Goal: Information Seeking & Learning: Check status

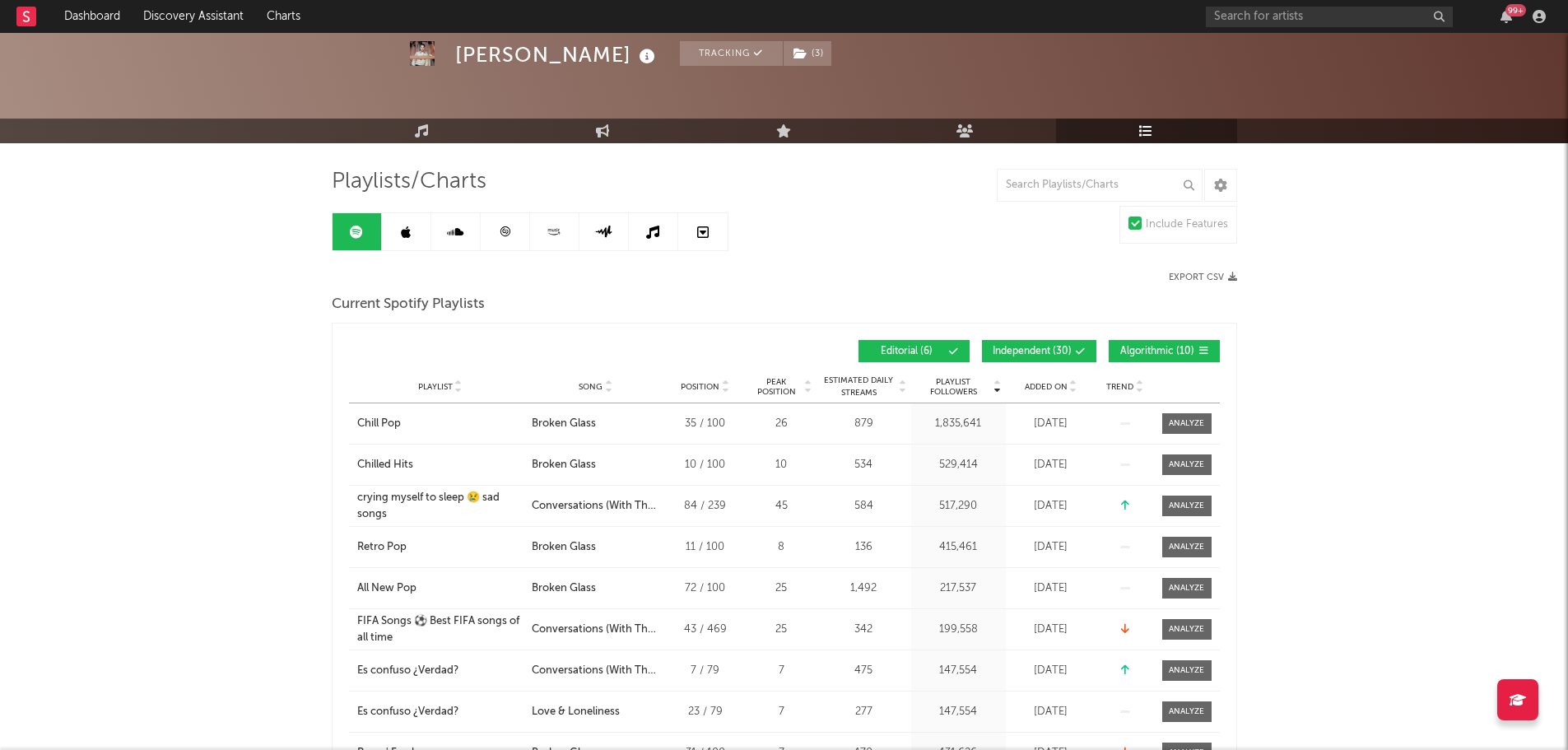
scroll to position [164, 0]
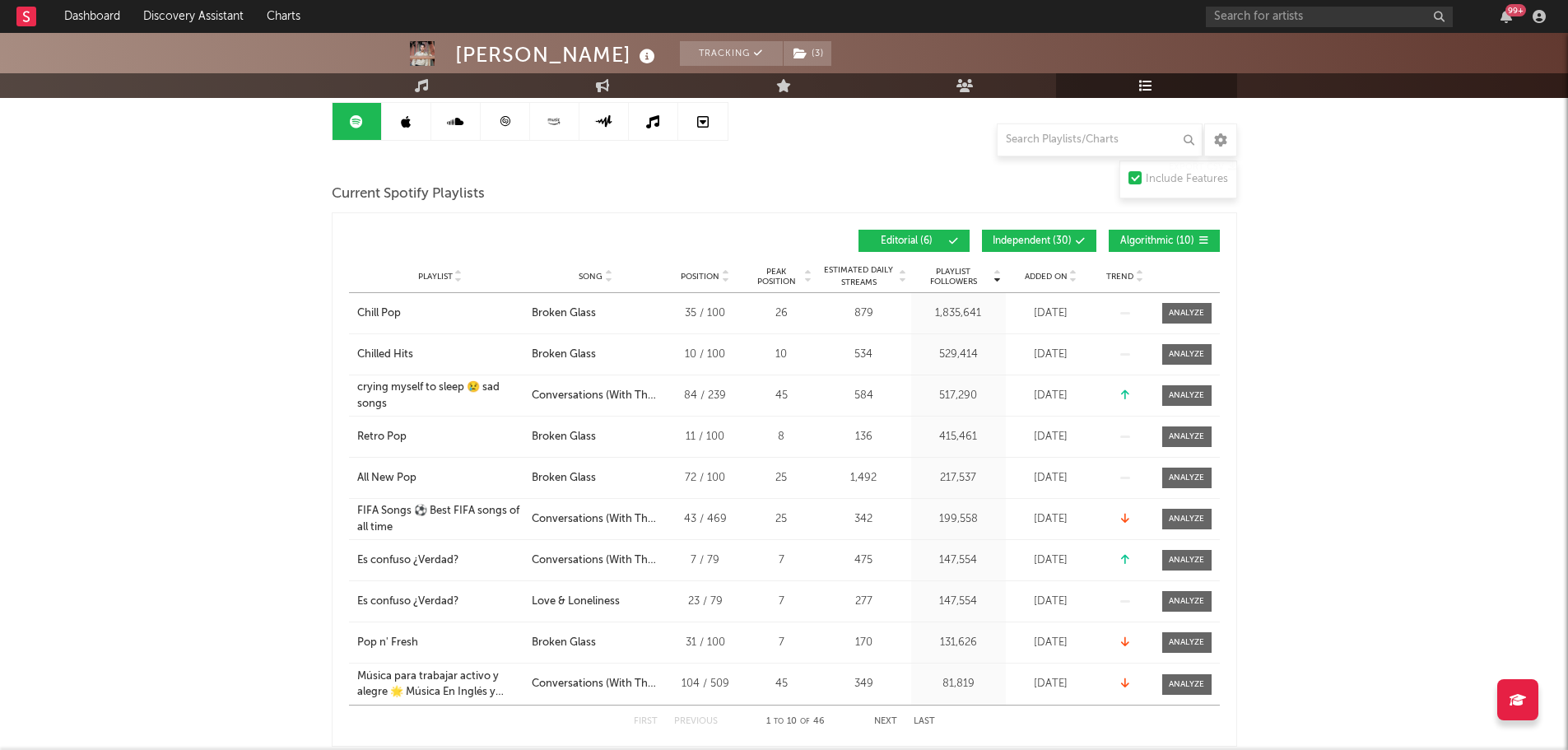
click at [1054, 276] on span "Added On" at bounding box center [1046, 277] width 43 height 10
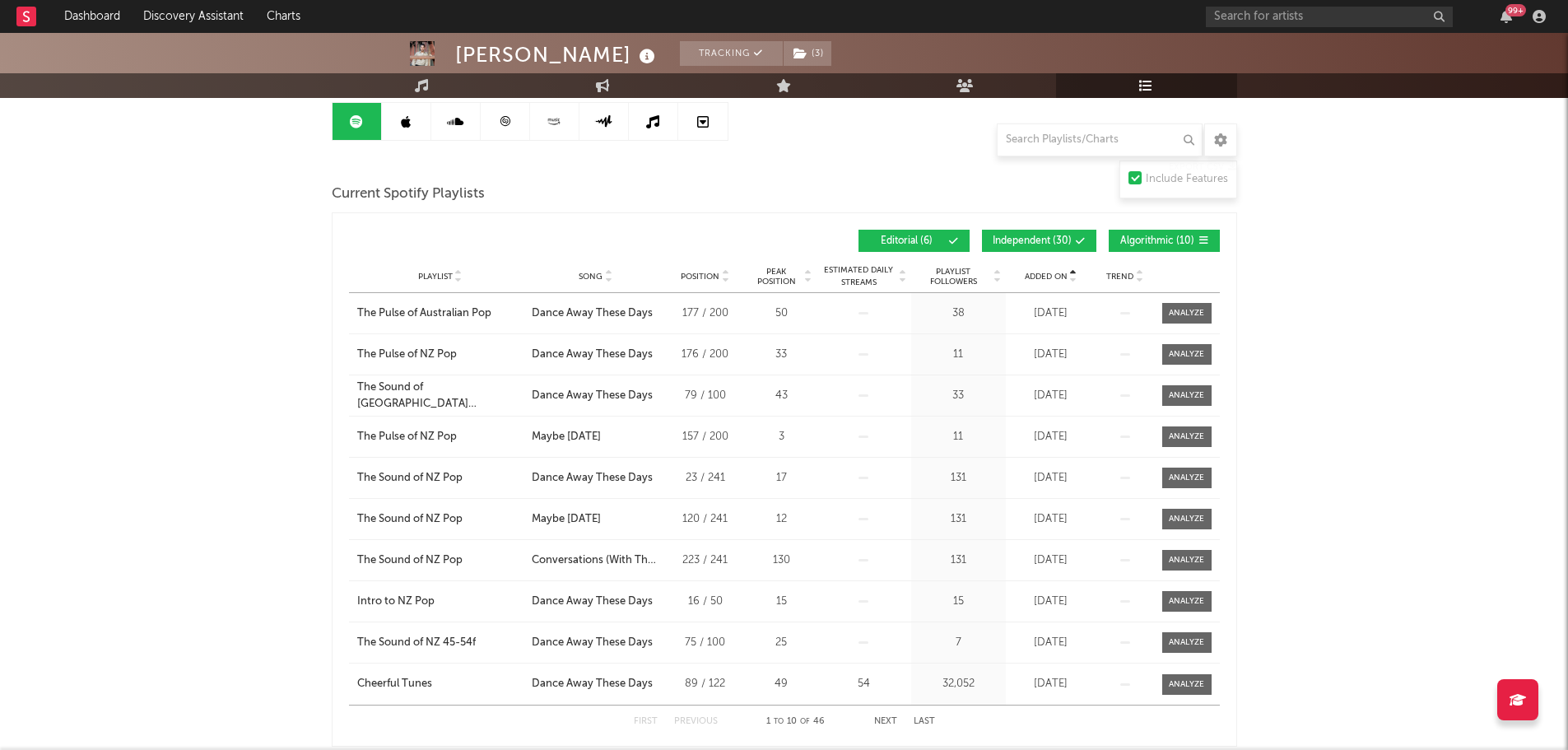
click at [1053, 276] on span "Added On" at bounding box center [1046, 277] width 43 height 10
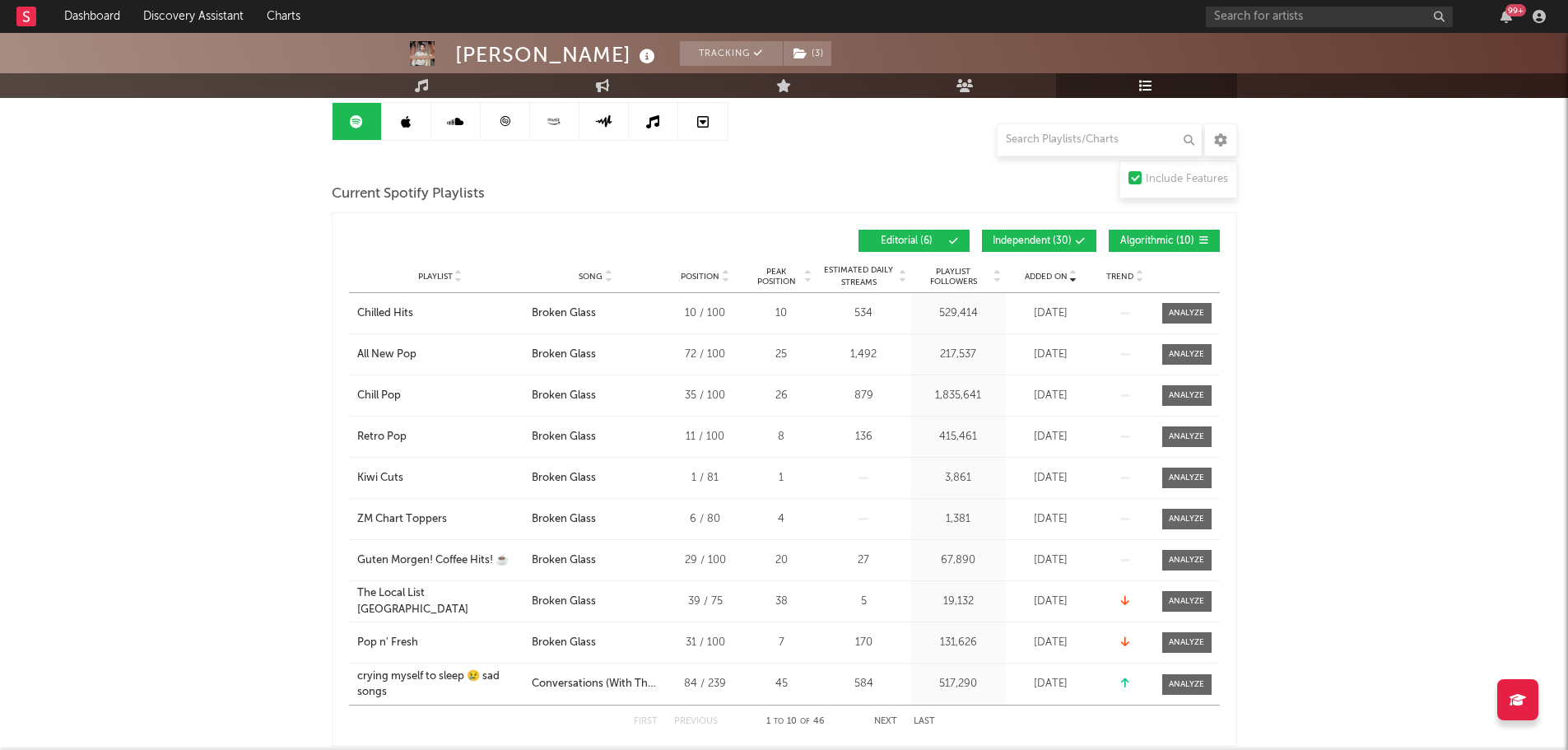
click at [1098, 134] on input "text" at bounding box center [1099, 140] width 206 height 33
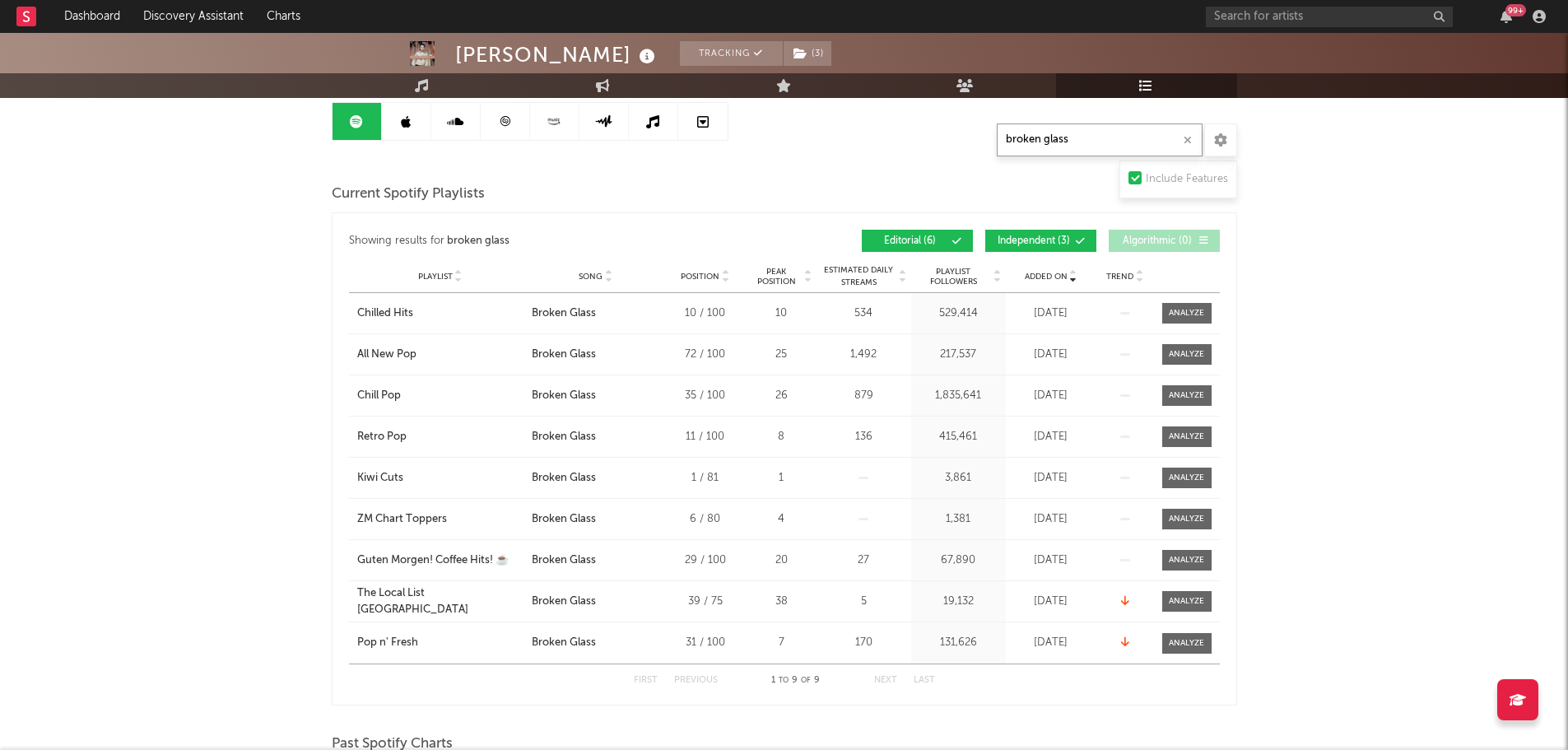
type input "broken glass"
click at [1055, 272] on span "Added On" at bounding box center [1046, 277] width 43 height 10
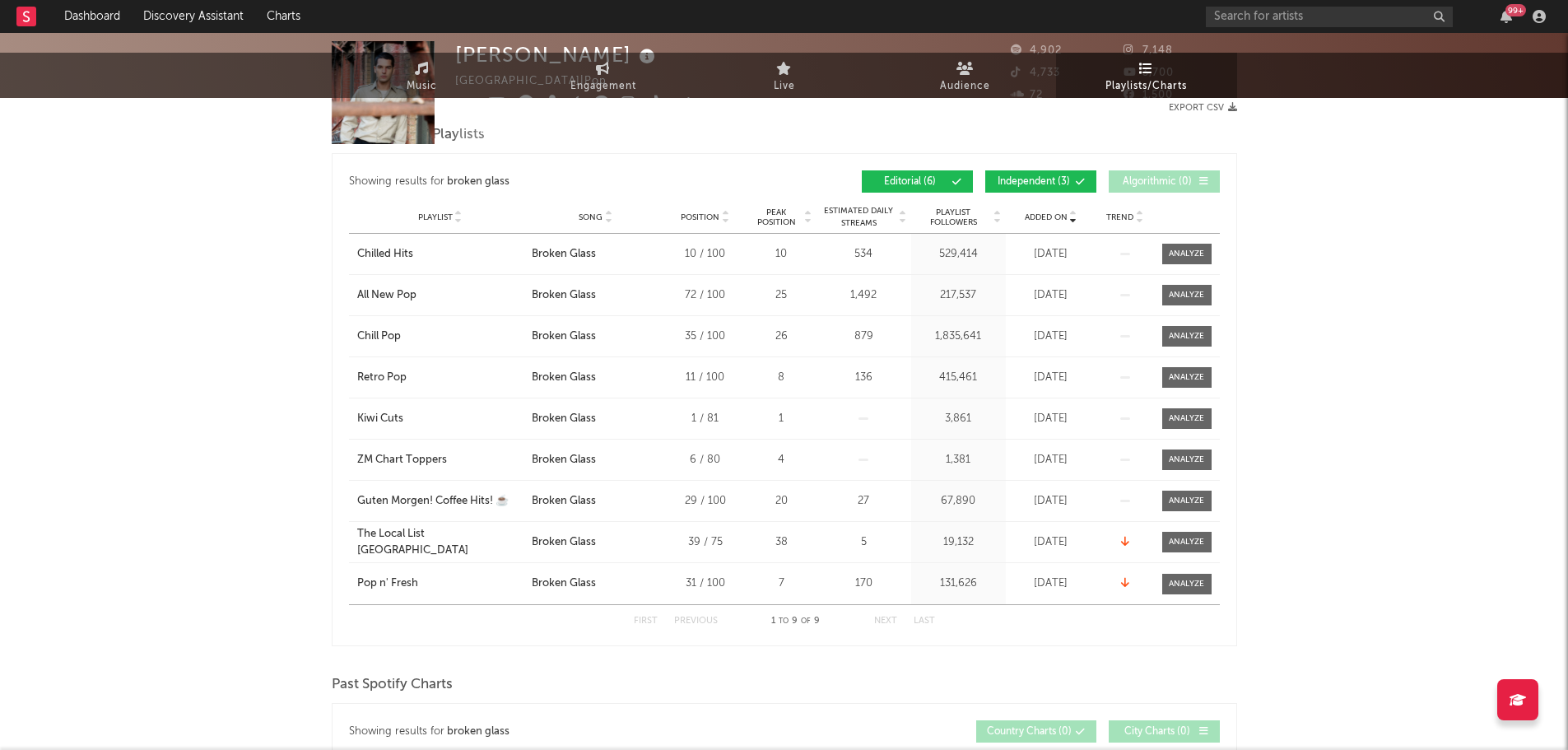
scroll to position [0, 0]
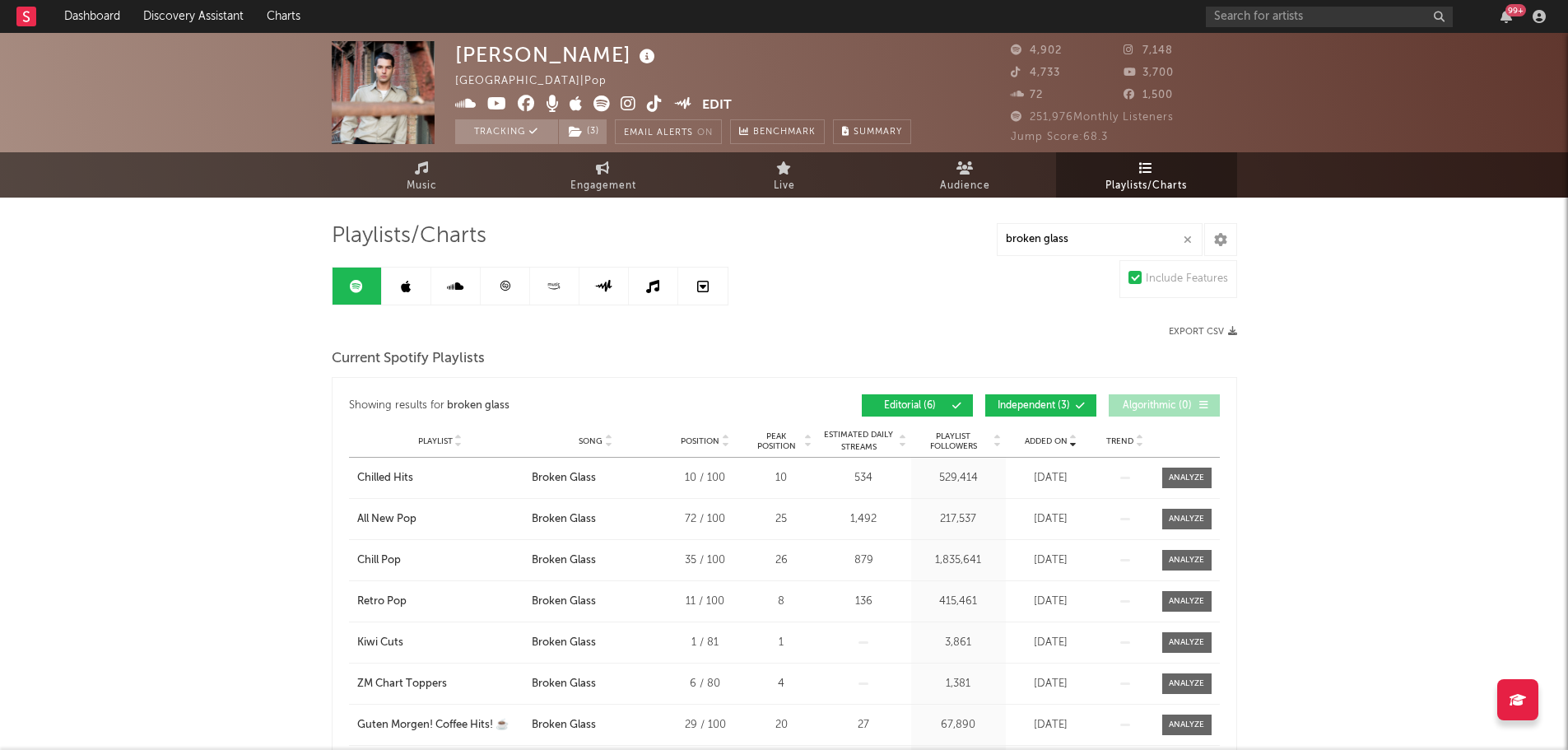
click at [412, 287] on link at bounding box center [406, 286] width 49 height 37
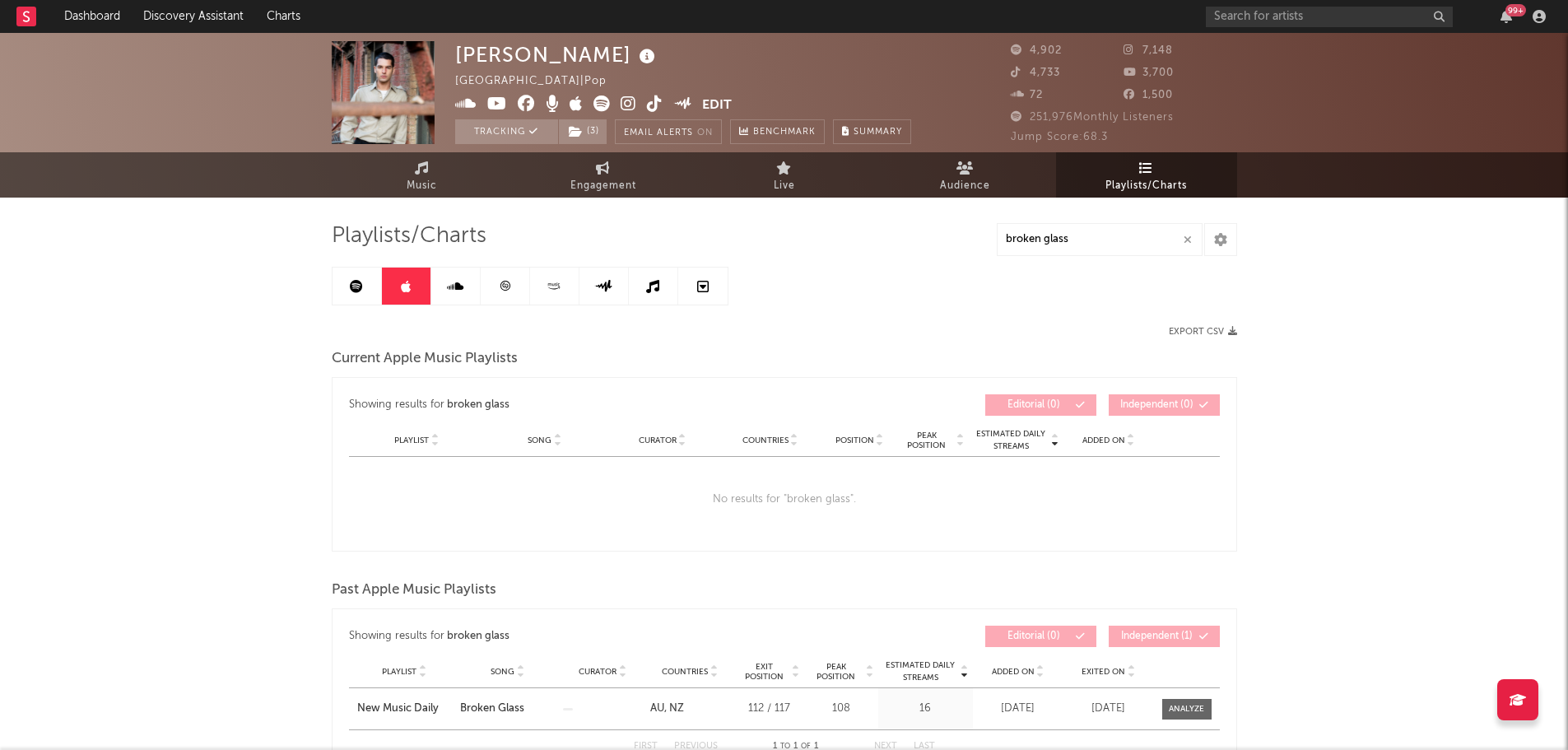
click at [459, 304] on link at bounding box center [455, 286] width 49 height 37
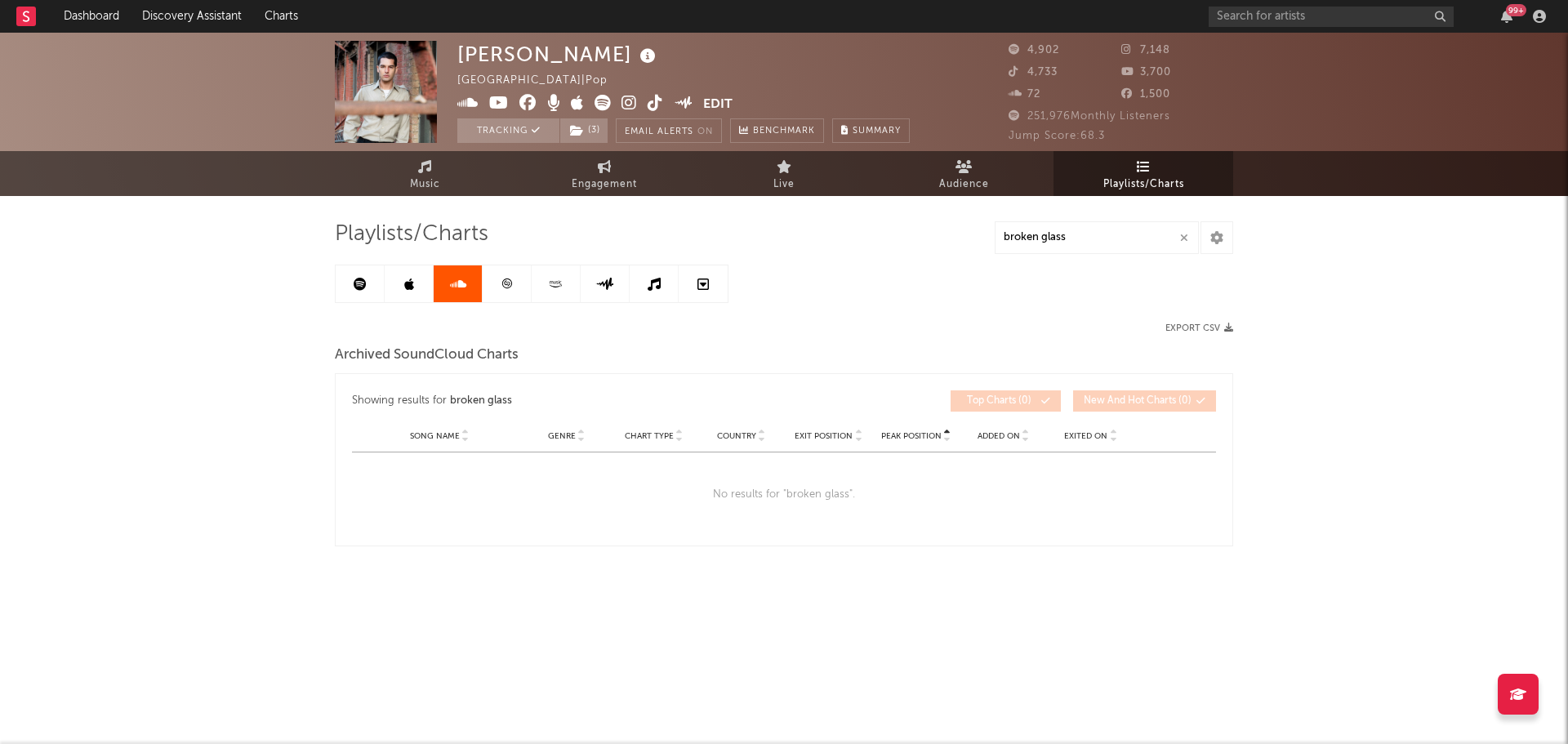
click at [507, 286] on icon at bounding box center [507, 284] width 12 height 12
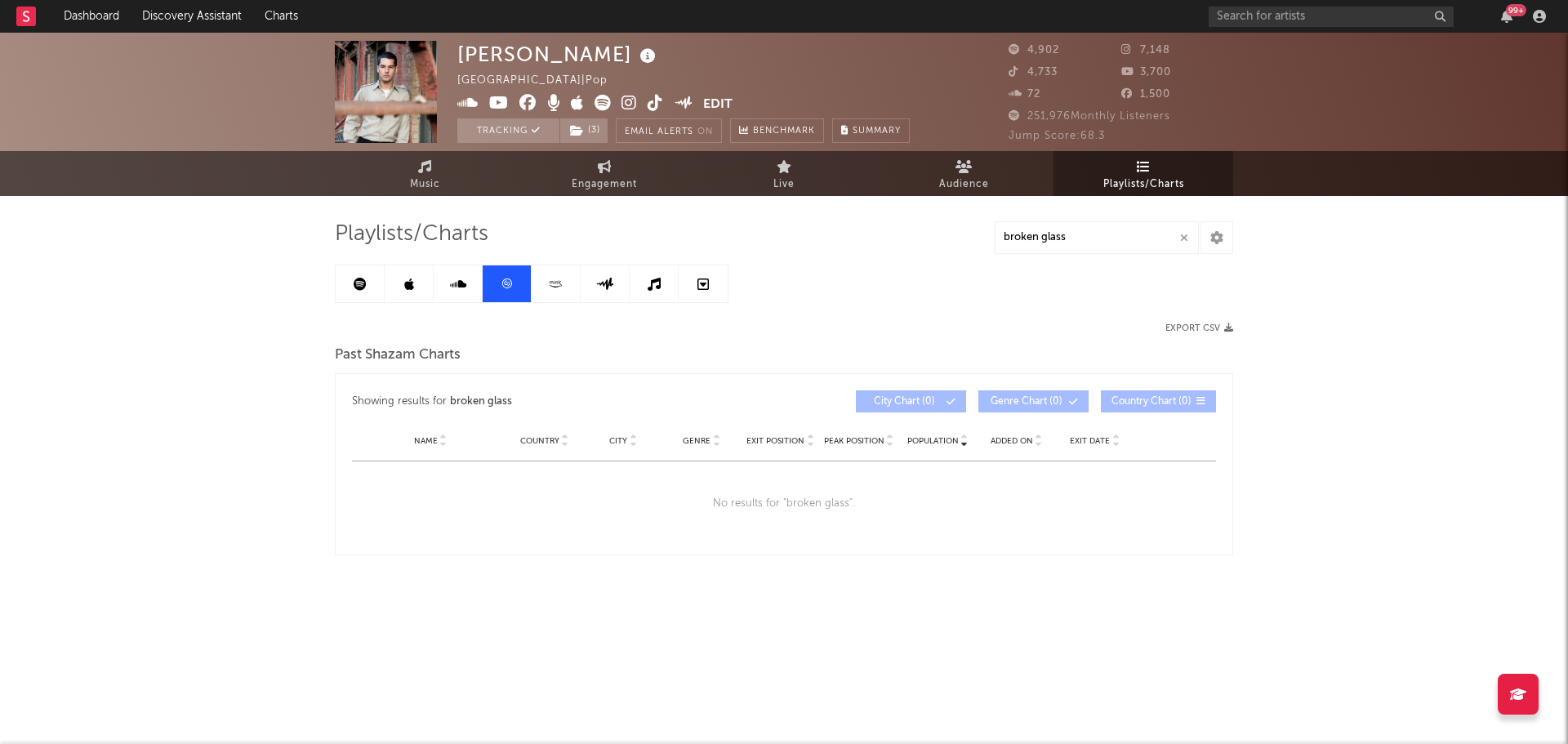
click at [554, 285] on icon at bounding box center [555, 284] width 19 height 12
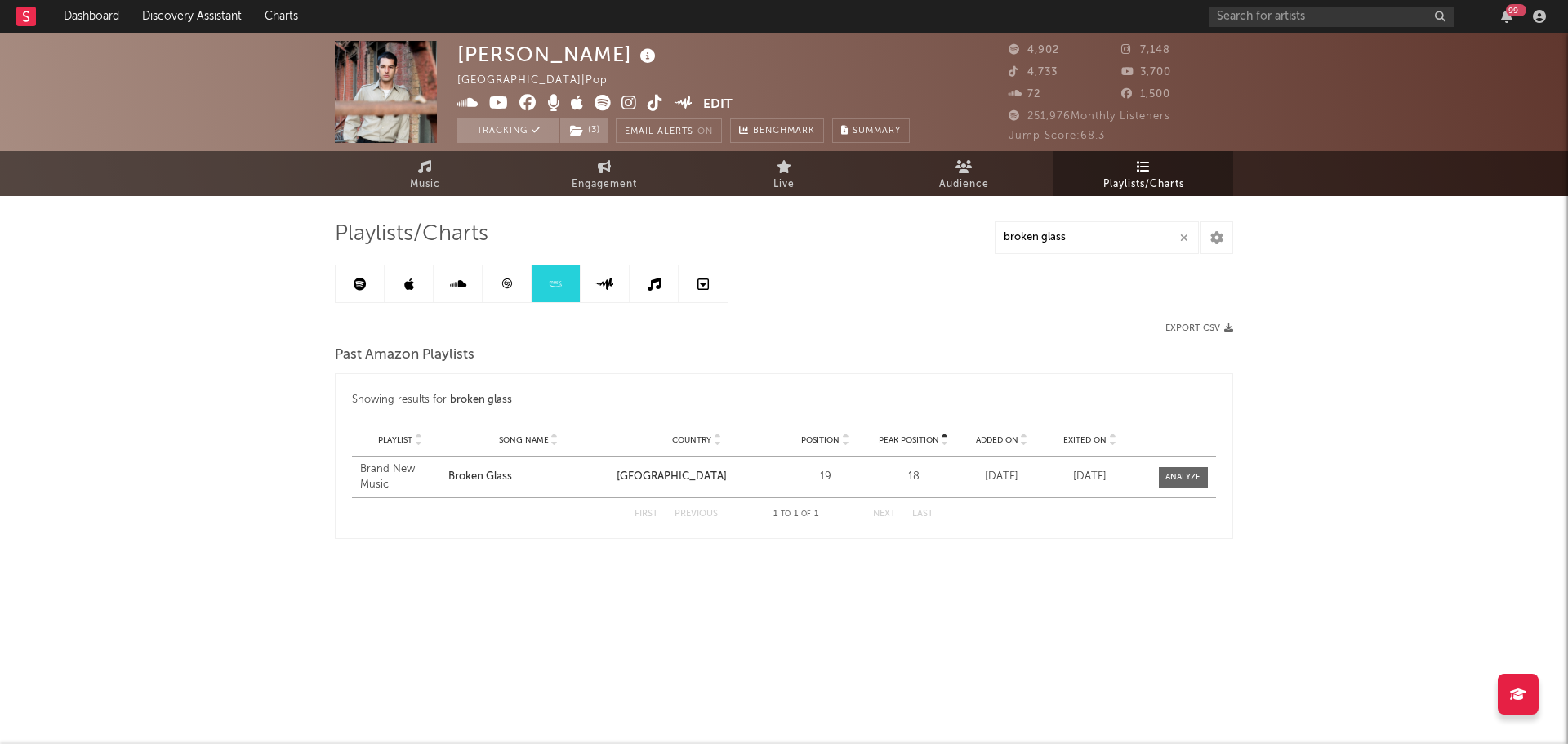
click at [607, 285] on icon at bounding box center [605, 284] width 18 height 12
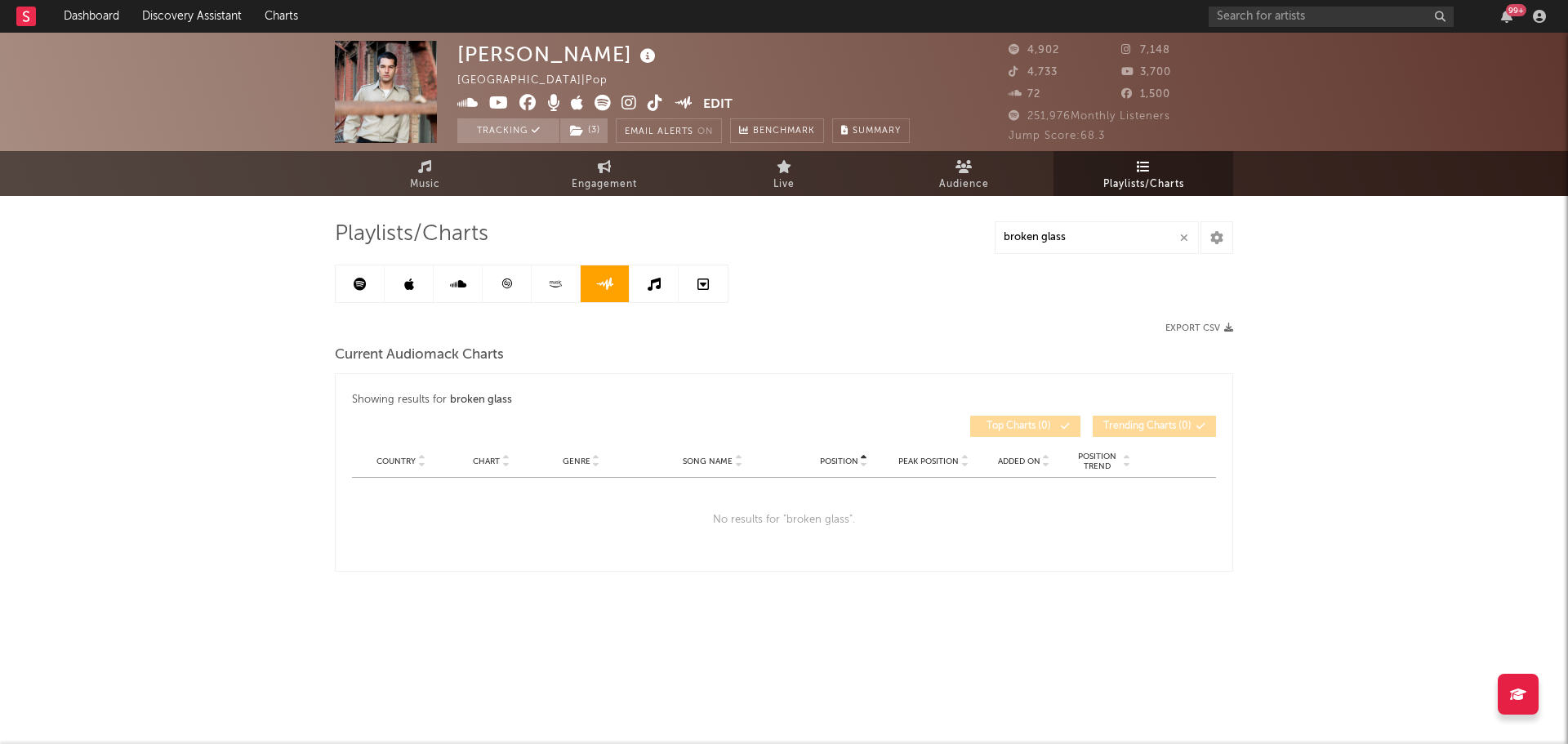
click at [661, 280] on link at bounding box center [654, 283] width 49 height 37
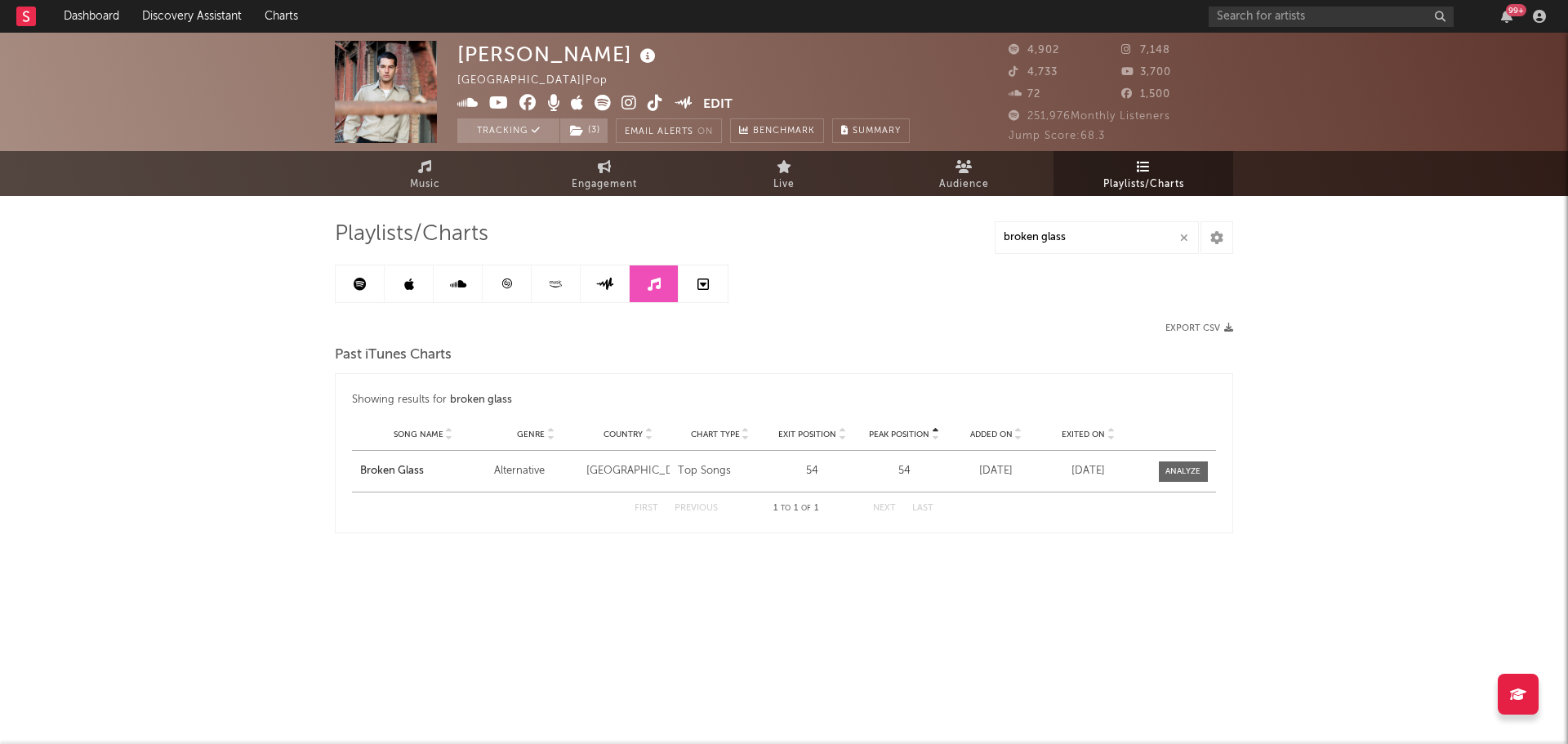
click at [723, 285] on link at bounding box center [703, 283] width 49 height 37
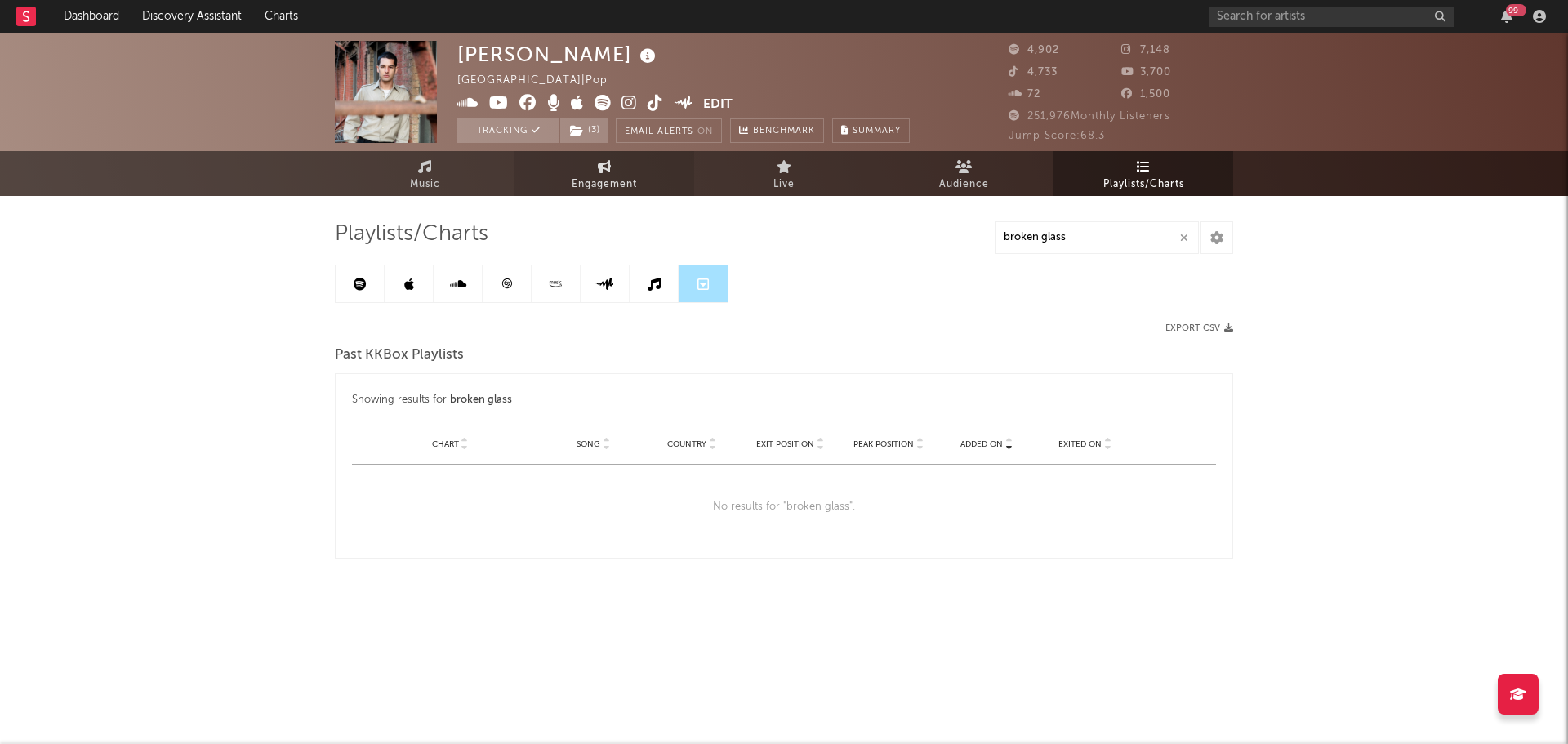
click at [594, 172] on link "Engagement" at bounding box center [605, 174] width 180 height 45
select select "1w"
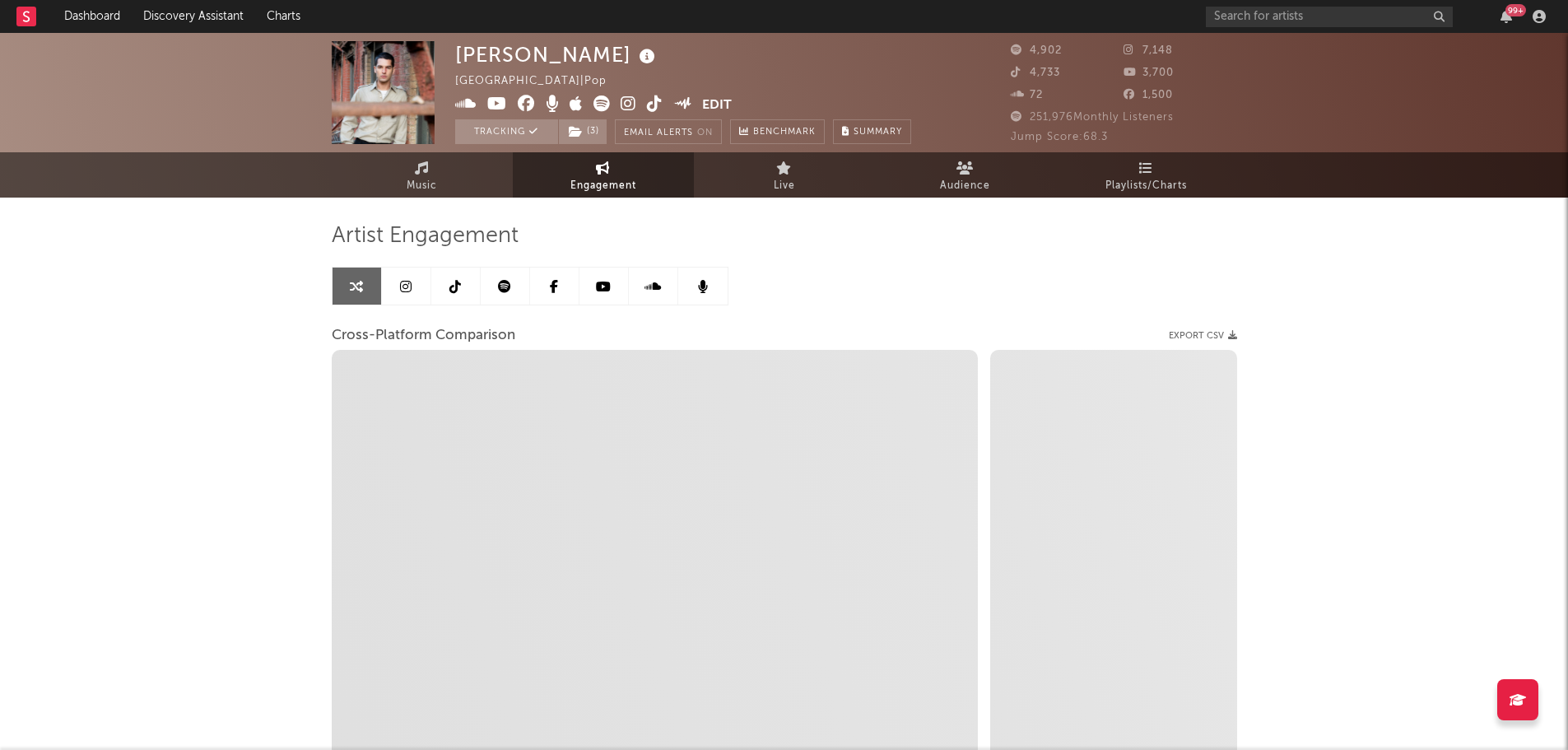
select select "1m"
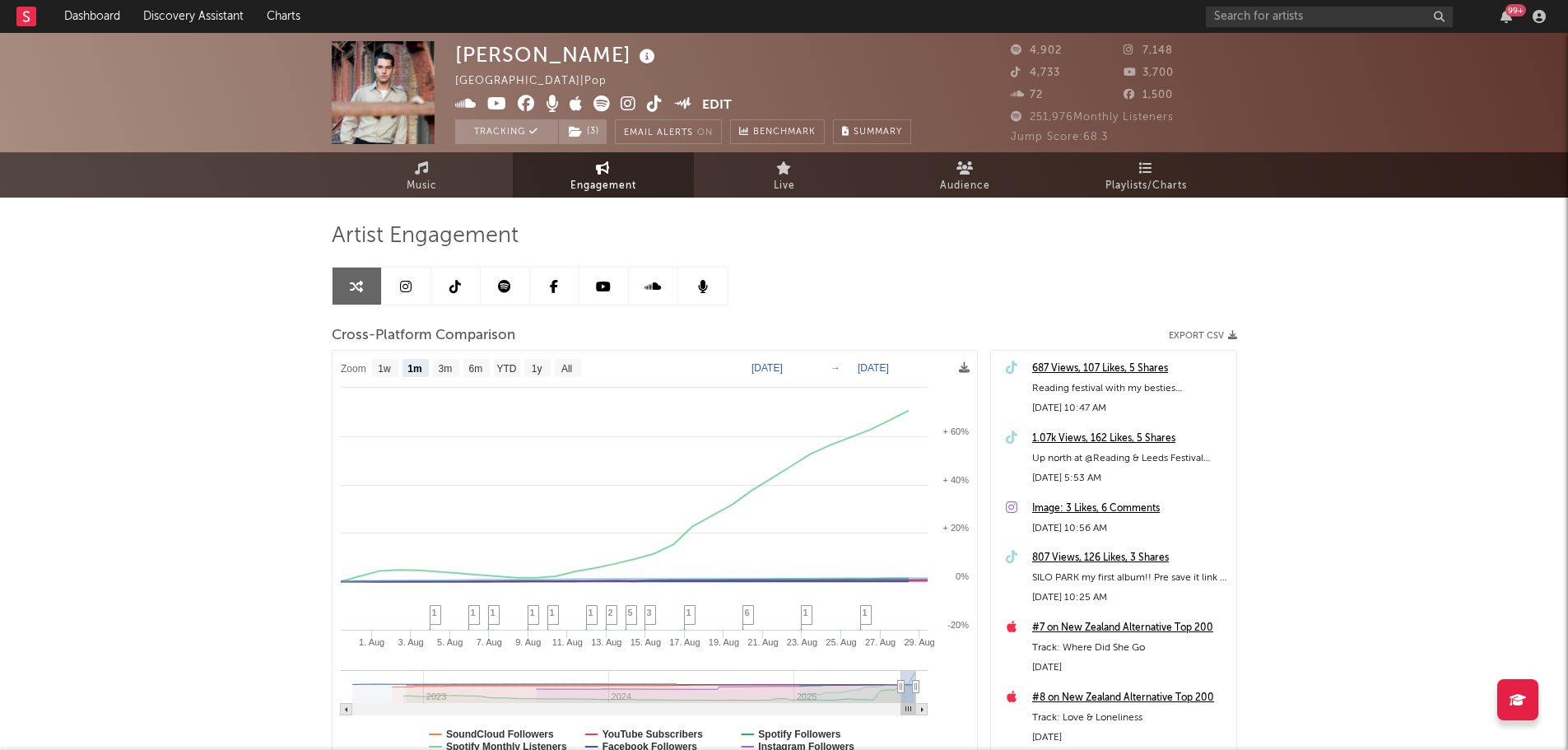
click at [783, 366] on text "[DATE]" at bounding box center [767, 367] width 31 height 12
click at [815, 366] on input "[DATE]" at bounding box center [775, 368] width 76 height 16
type input "[DATE]"
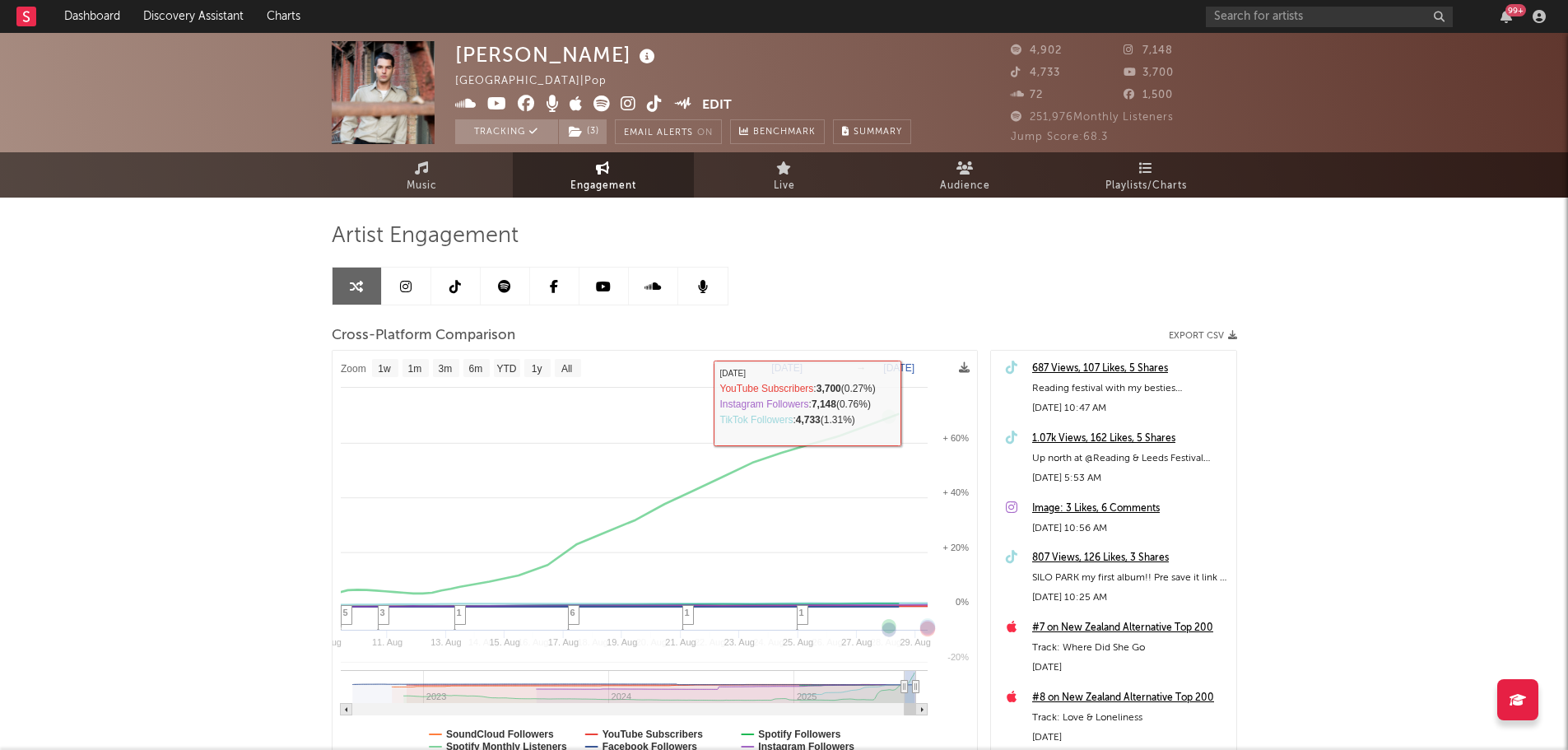
select select "1w"
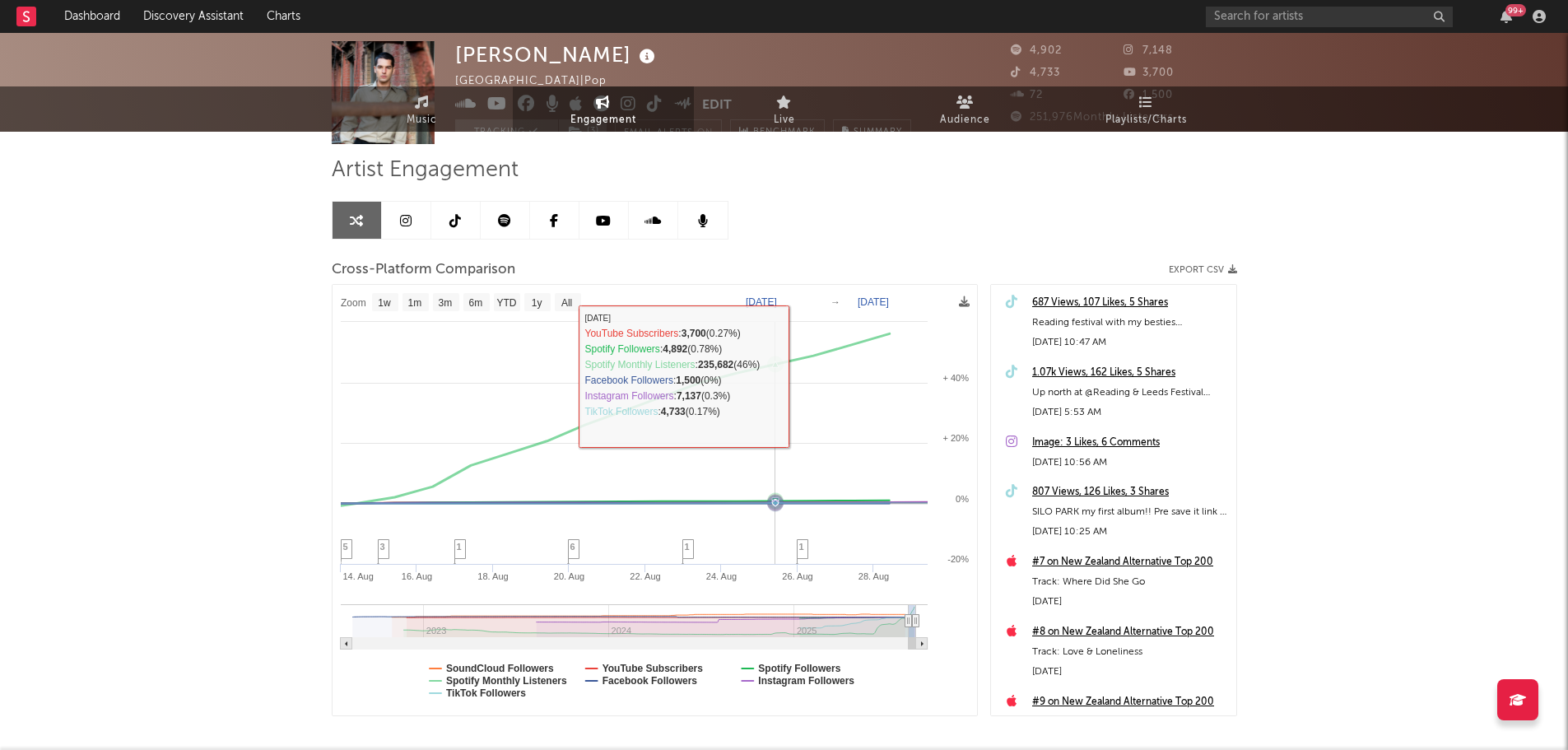
scroll to position [147, 0]
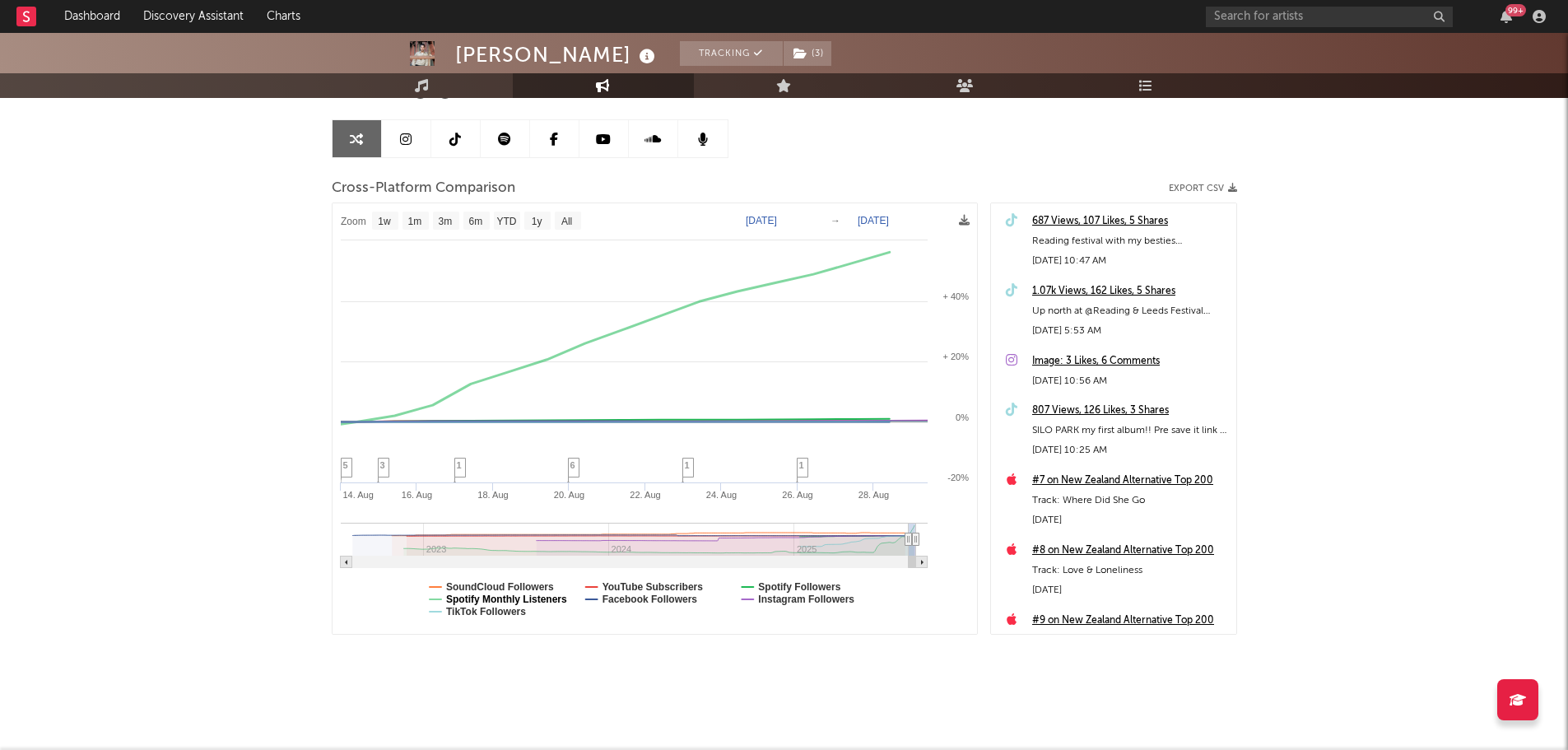
click at [519, 599] on text "Spotify Monthly Listeners" at bounding box center [507, 599] width 121 height 12
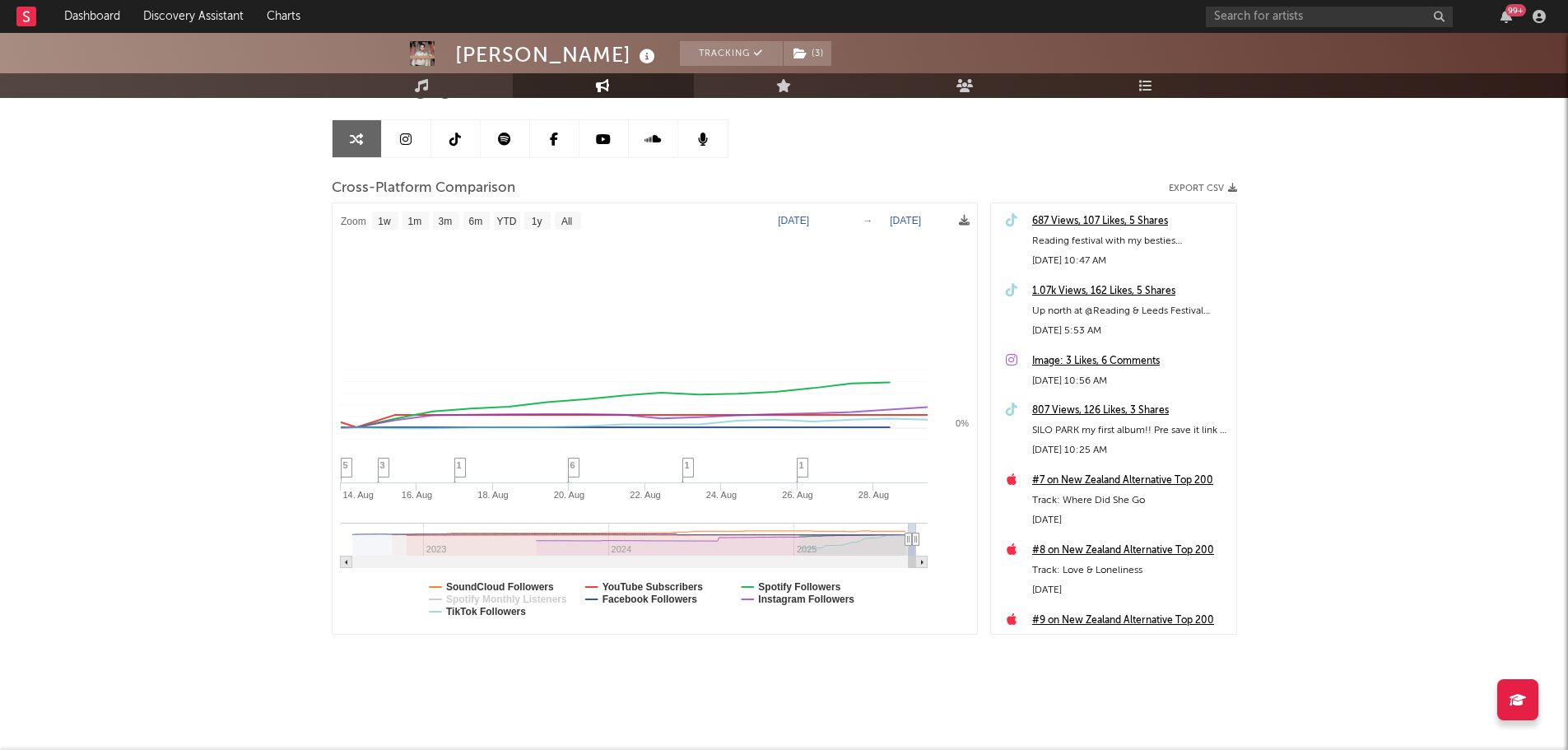
select select "1w"
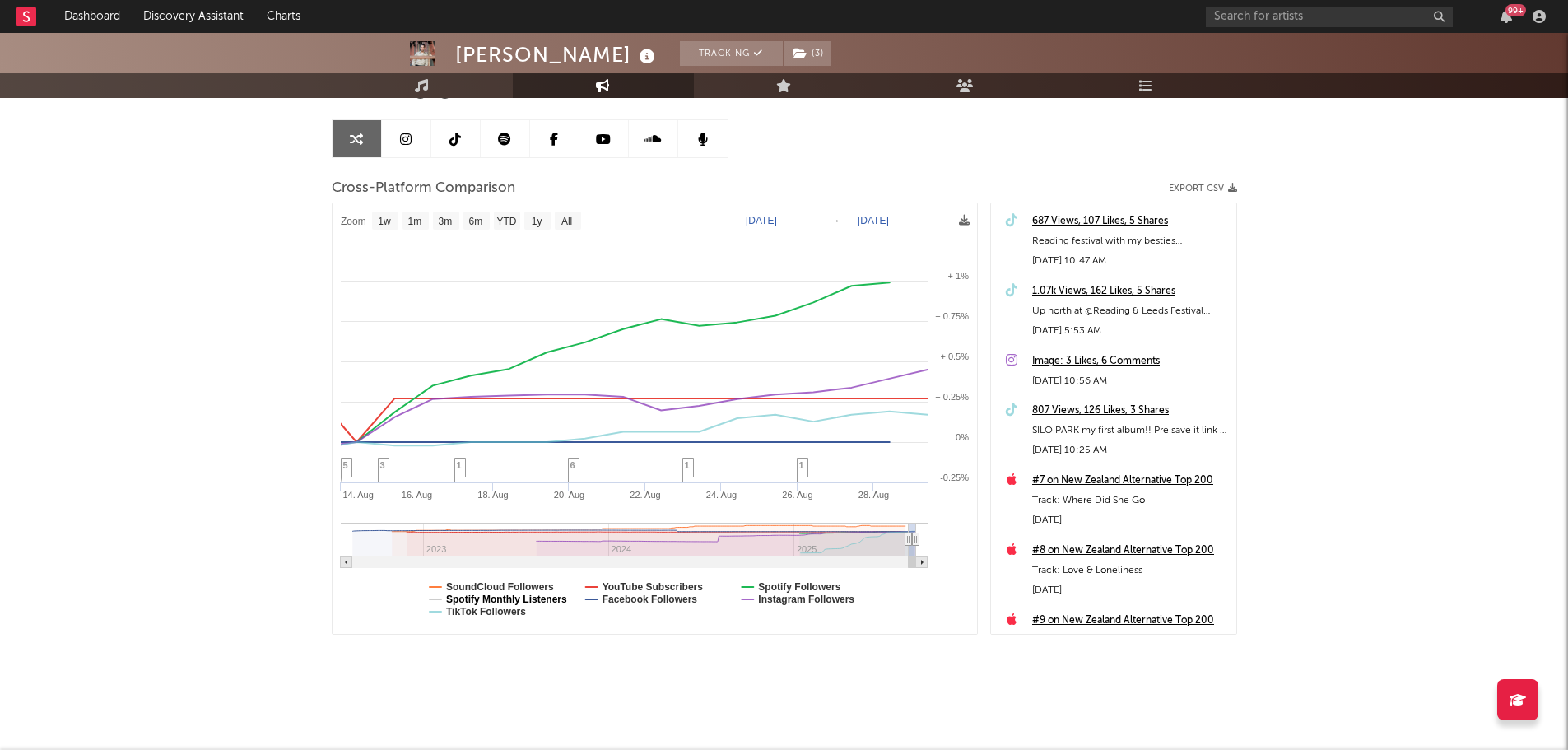
click at [519, 599] on text "Spotify Monthly Listeners" at bounding box center [507, 599] width 121 height 12
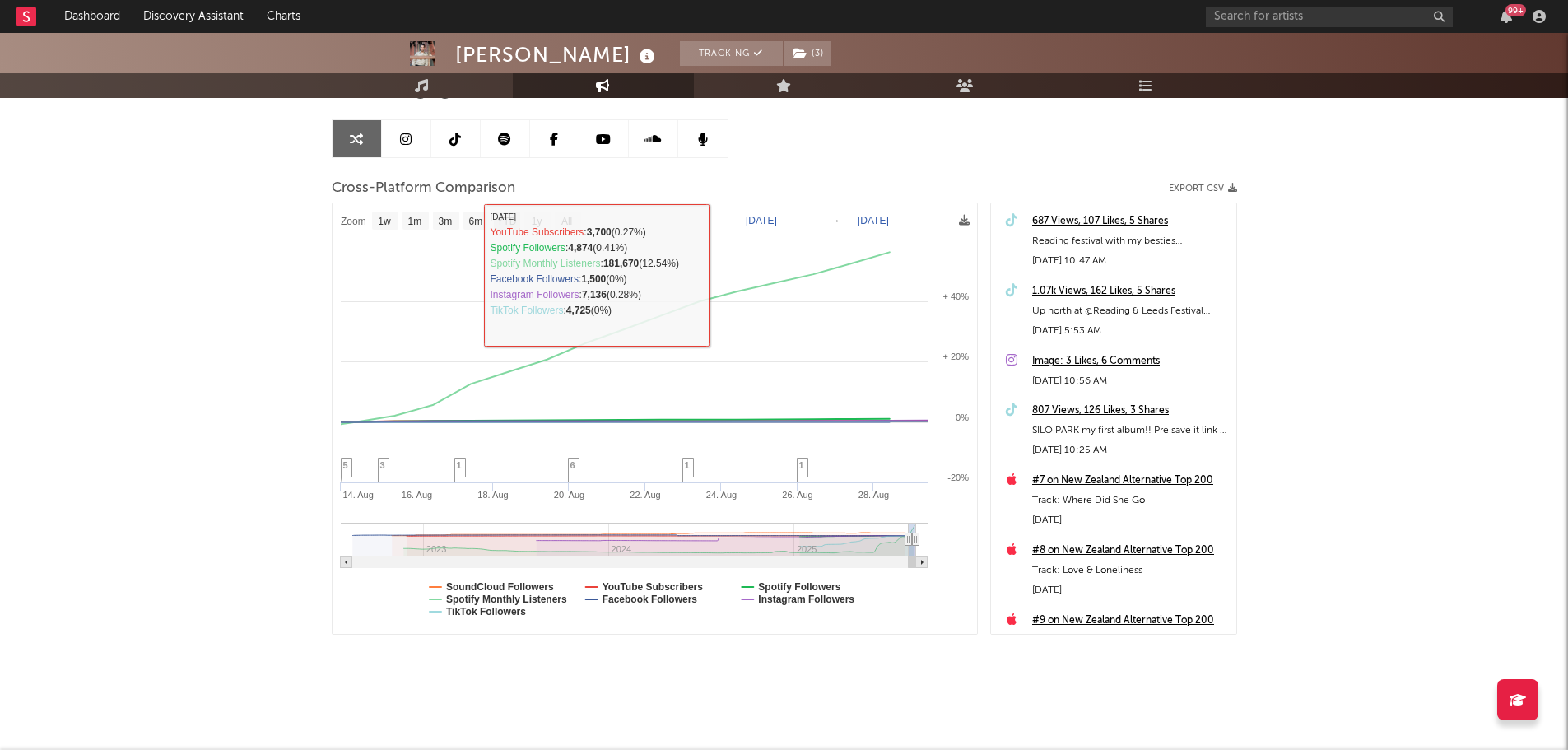
click at [501, 219] on text "YTD" at bounding box center [507, 221] width 20 height 12
select select "YTD"
type input "[DATE]"
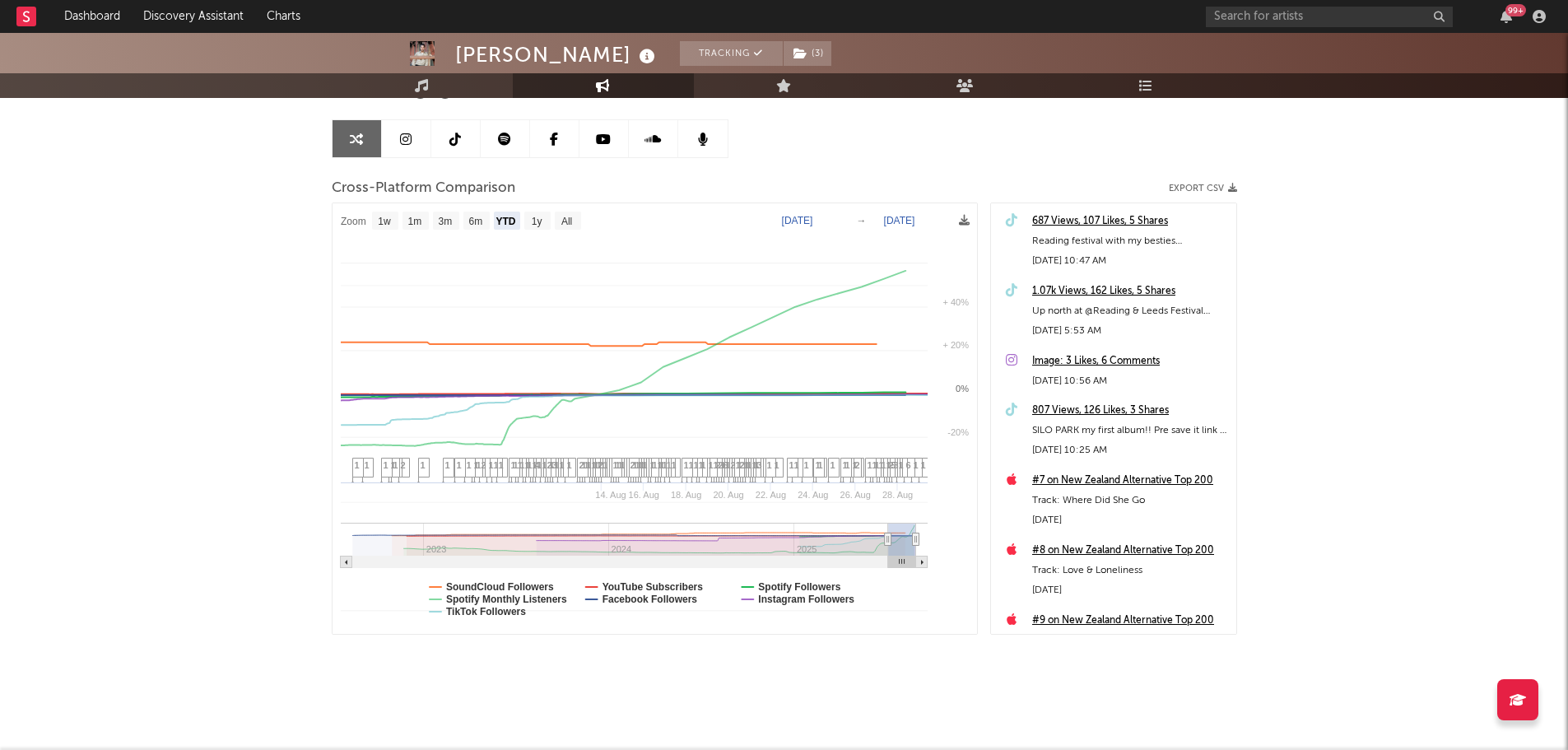
select select "1w"
